Goal: Task Accomplishment & Management: Manage account settings

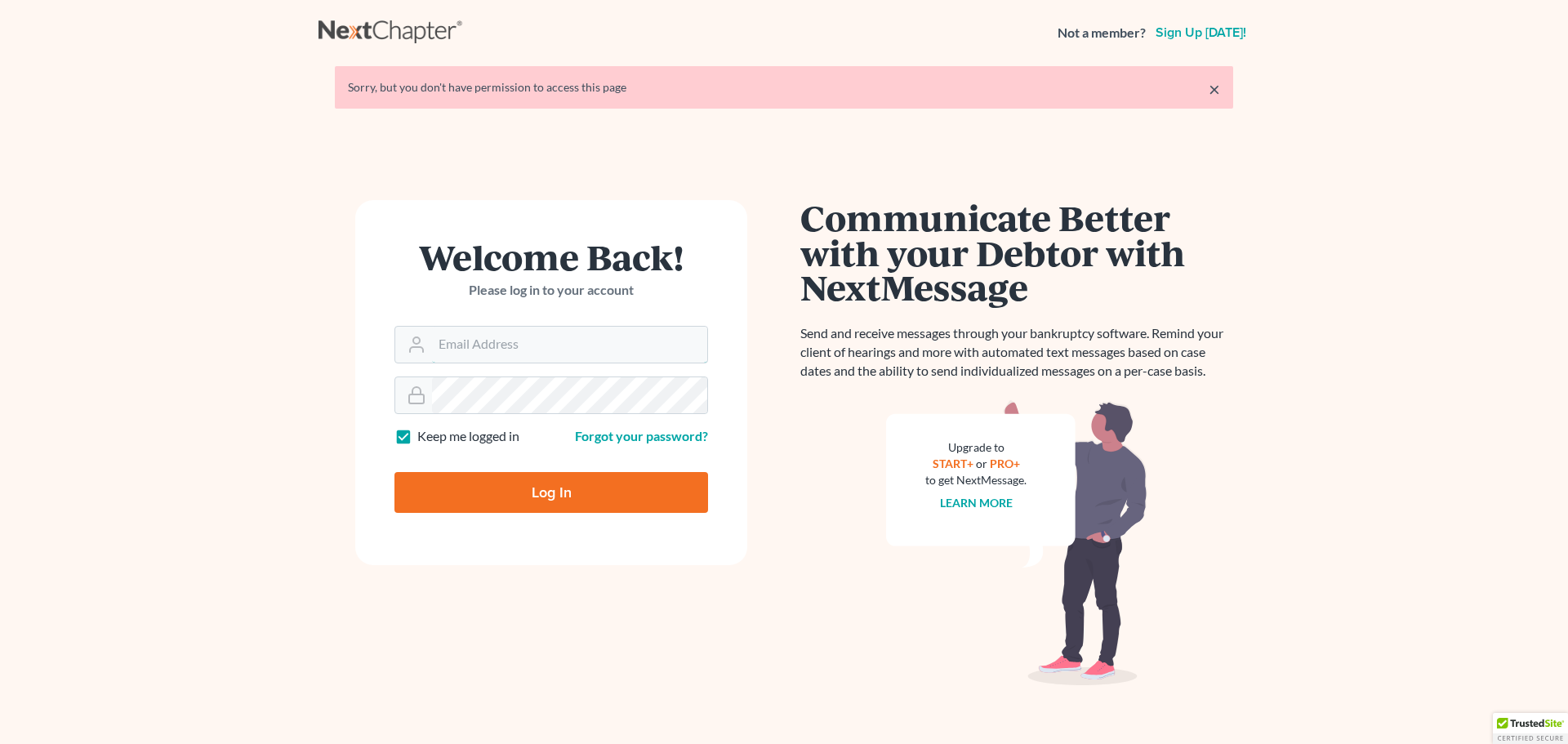
type input "[EMAIL_ADDRESS][DOMAIN_NAME]"
click at [521, 475] on input "Log In" at bounding box center [551, 492] width 313 height 41
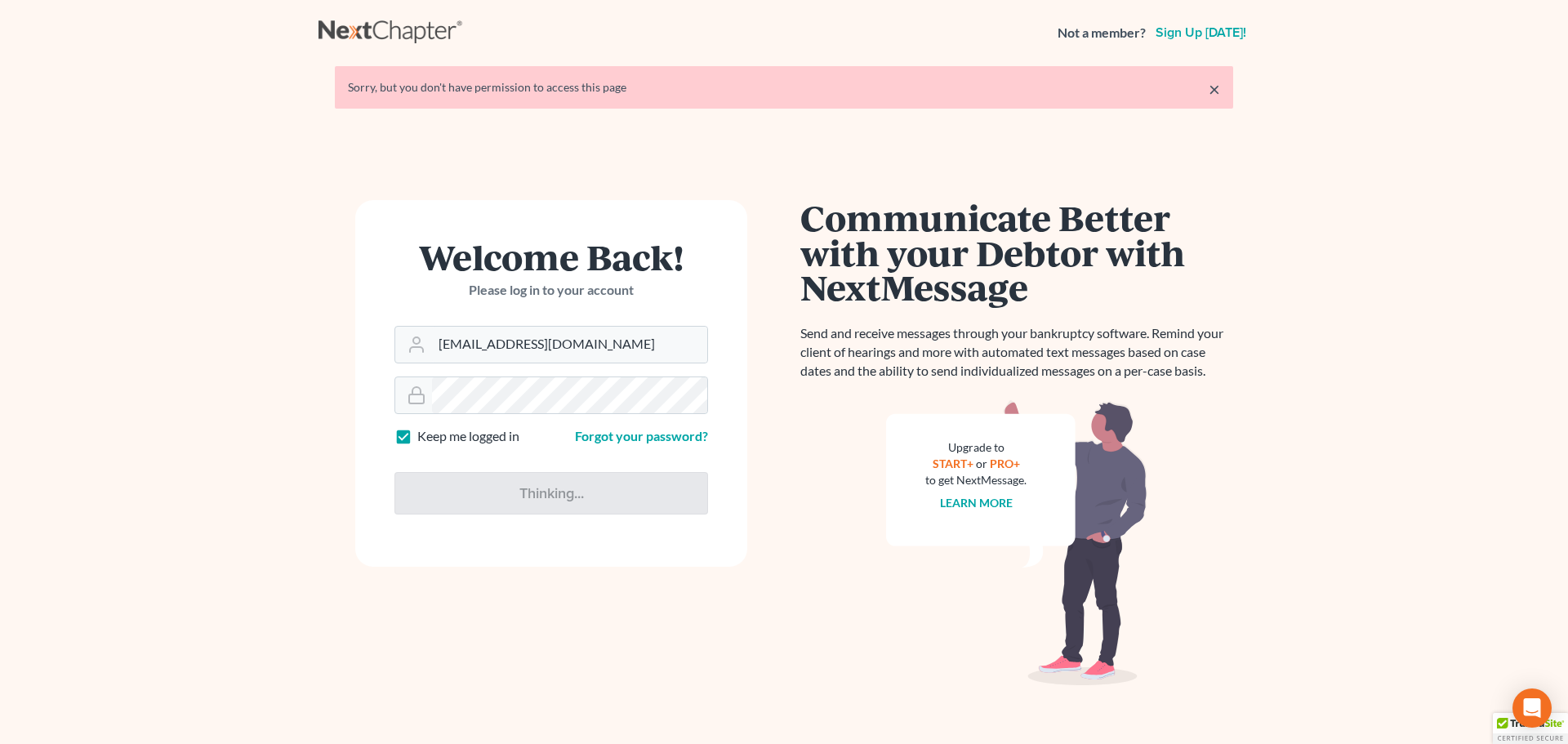
type input "Thinking..."
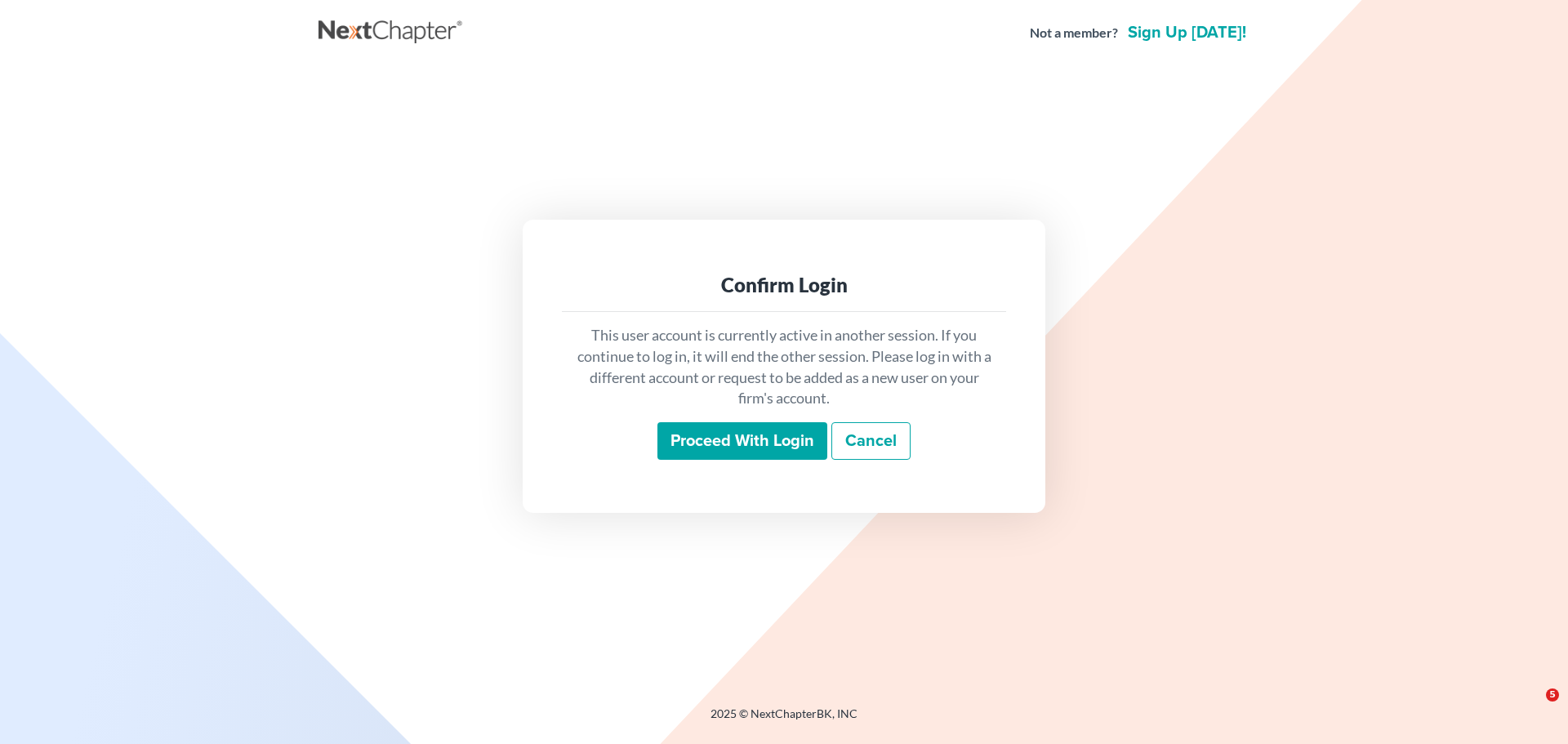
click at [703, 435] on input "Proceed with login" at bounding box center [742, 440] width 170 height 37
